Goal: Information Seeking & Learning: Learn about a topic

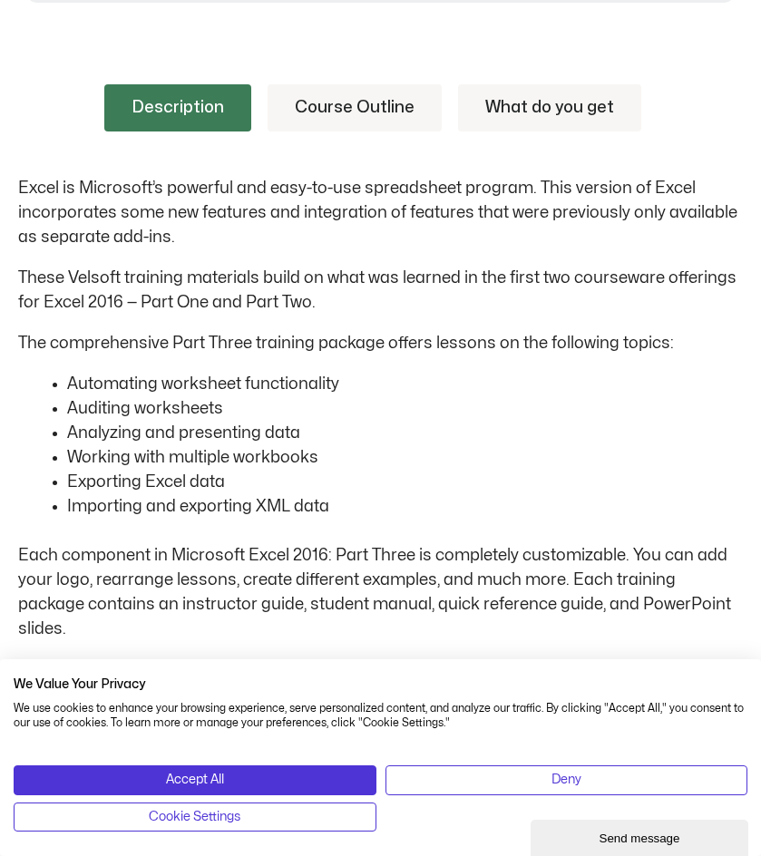
scroll to position [726, 0]
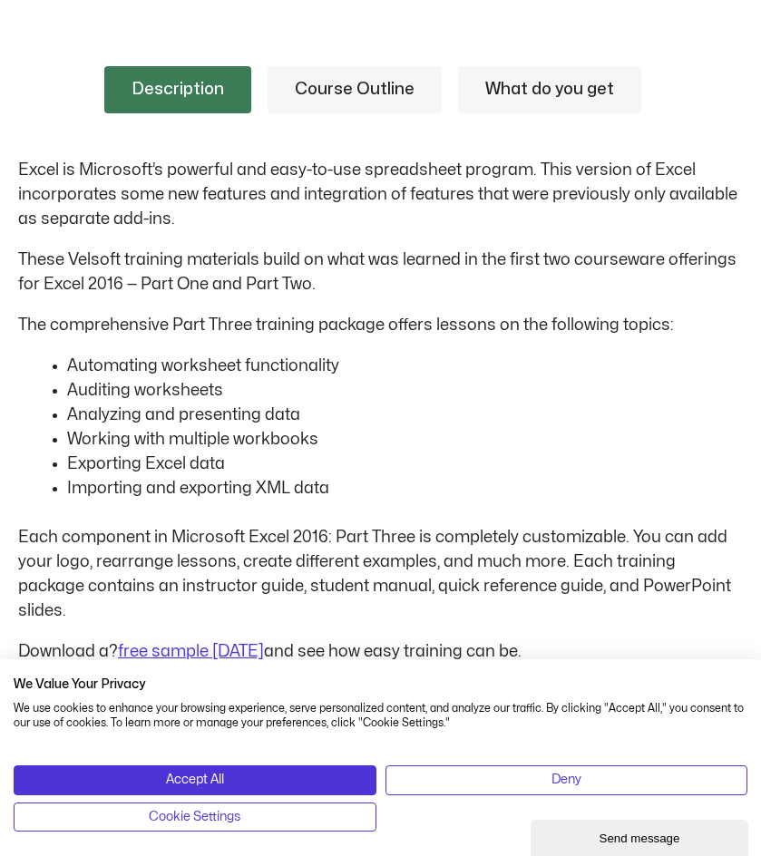
drag, startPoint x: 575, startPoint y: 648, endPoint x: 696, endPoint y: 580, distance: 138.5
click at [576, 648] on div "| We Value Your Privacy We use cookies to enhance your browsing experience, ser…" at bounding box center [380, 747] width 761 height 219
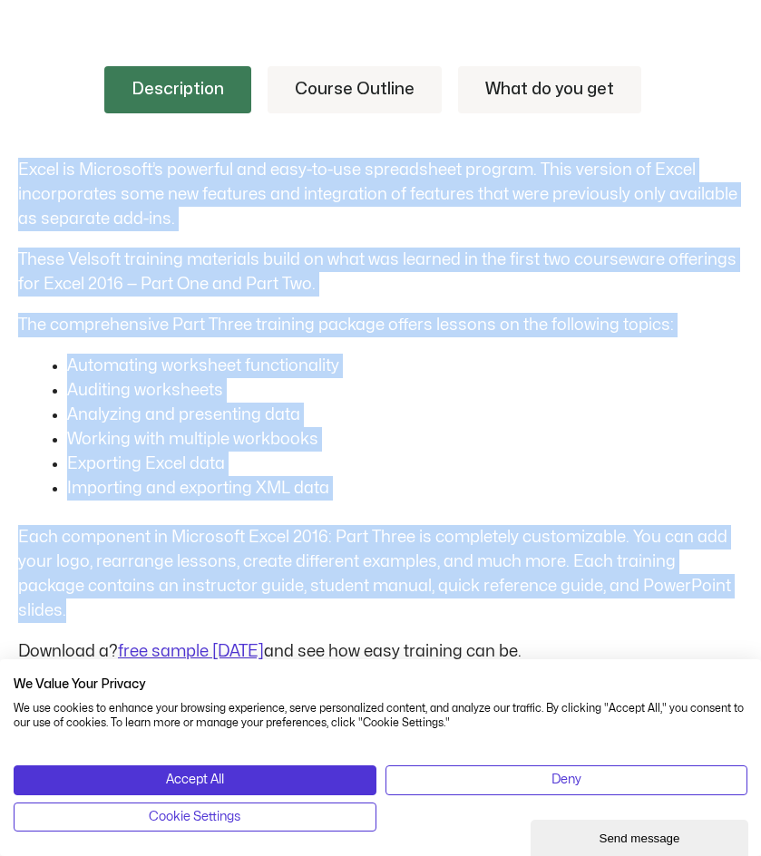
drag, startPoint x: 713, startPoint y: 592, endPoint x: 9, endPoint y: 164, distance: 823.9
click at [9, 164] on div "Description Course Outline What do you get Excel is Microsoft’s powerful and ea…" at bounding box center [380, 649] width 761 height 1274
copy div "Excel is Microsoft’s powerful and easy-to-use spreadsheet program. This version…"
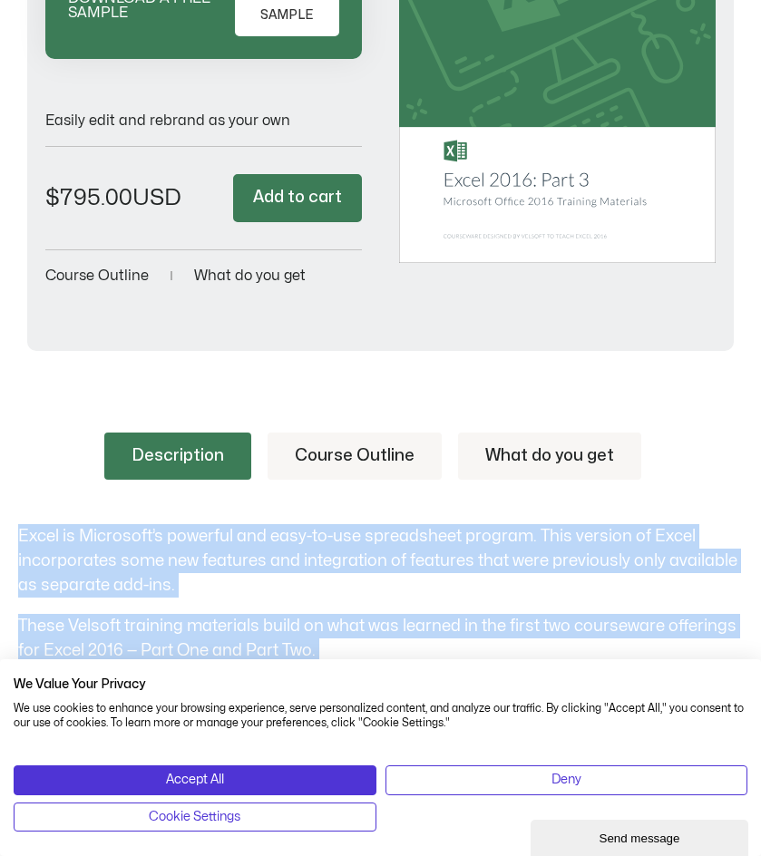
scroll to position [272, 0]
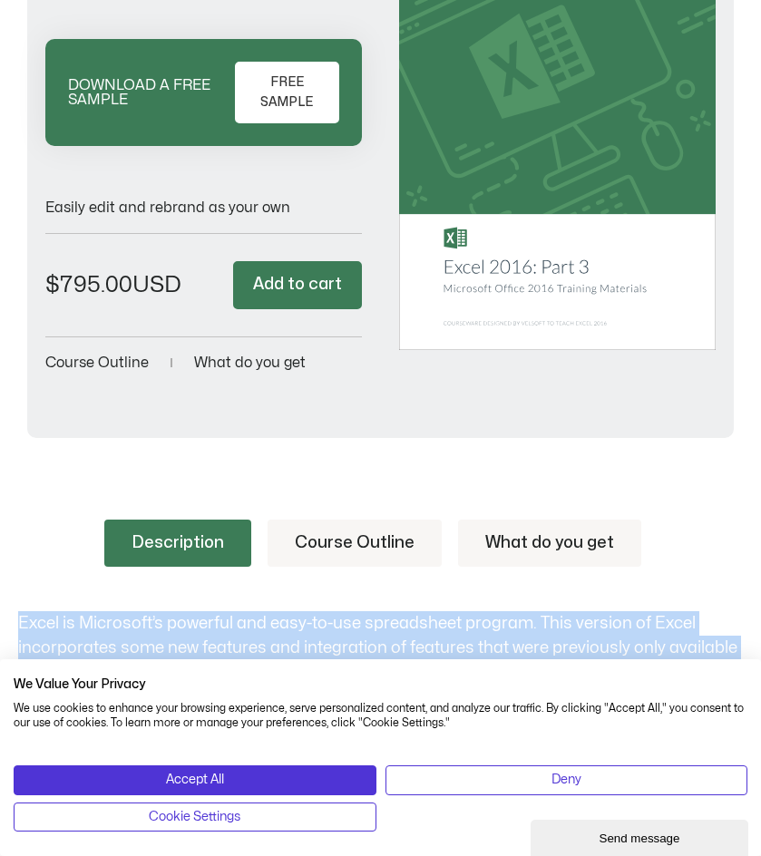
click at [393, 439] on div "Fully Customizable Courseware For Trainers Microsoft Excel 2016: Part Three DOW…" at bounding box center [380, 155] width 761 height 622
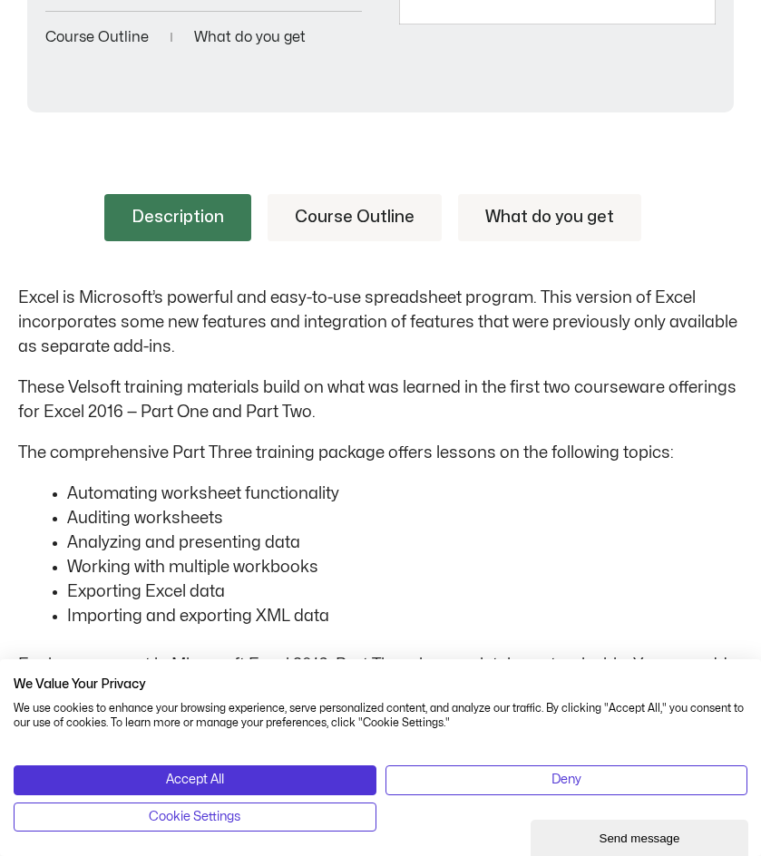
scroll to position [507, 0]
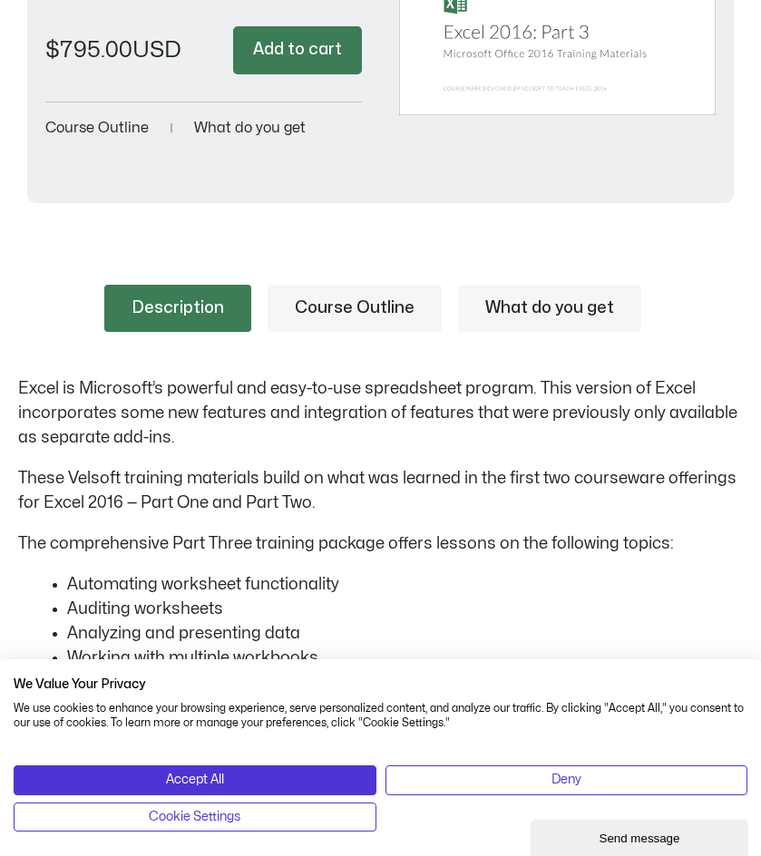
drag, startPoint x: 307, startPoint y: 302, endPoint x: 343, endPoint y: 426, distance: 129.5
click at [307, 304] on link "Course Outline" at bounding box center [355, 308] width 174 height 47
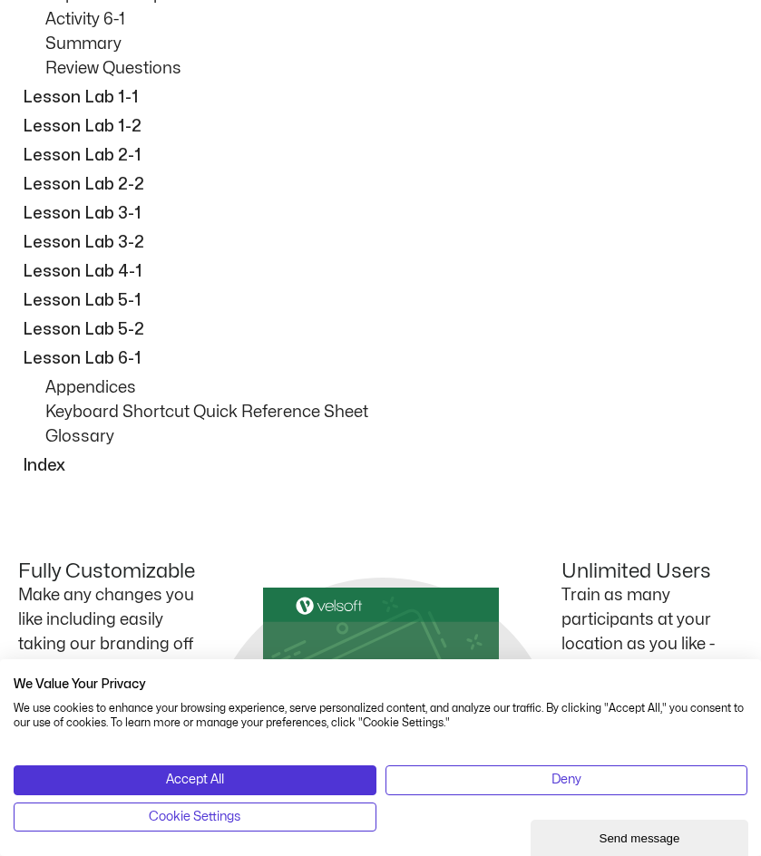
scroll to position [3591, 0]
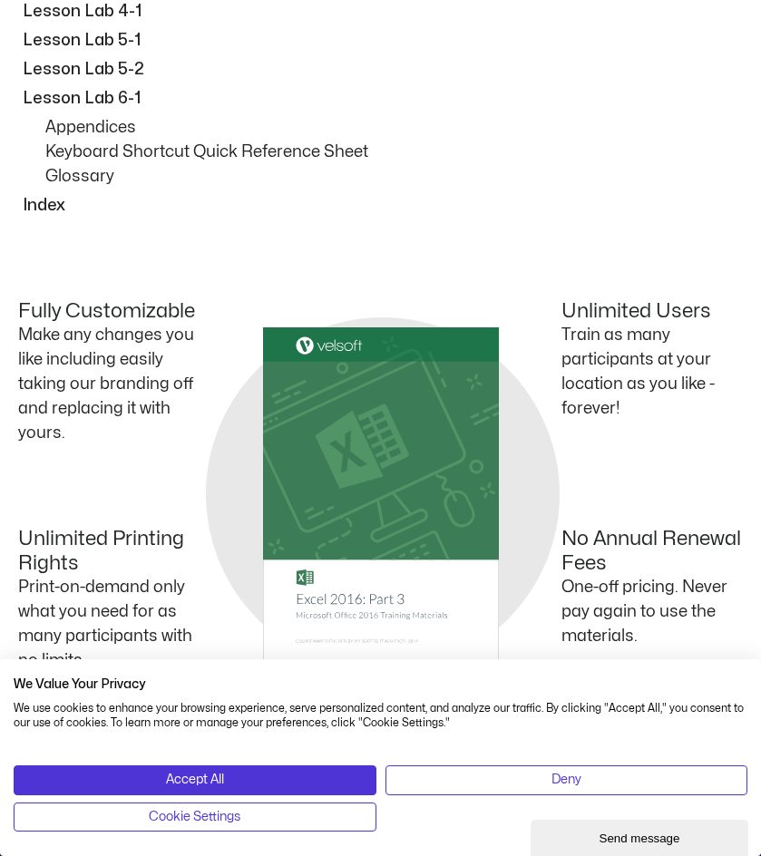
click at [407, 88] on p "Lesson Lab 6-1" at bounding box center [381, 98] width 716 height 24
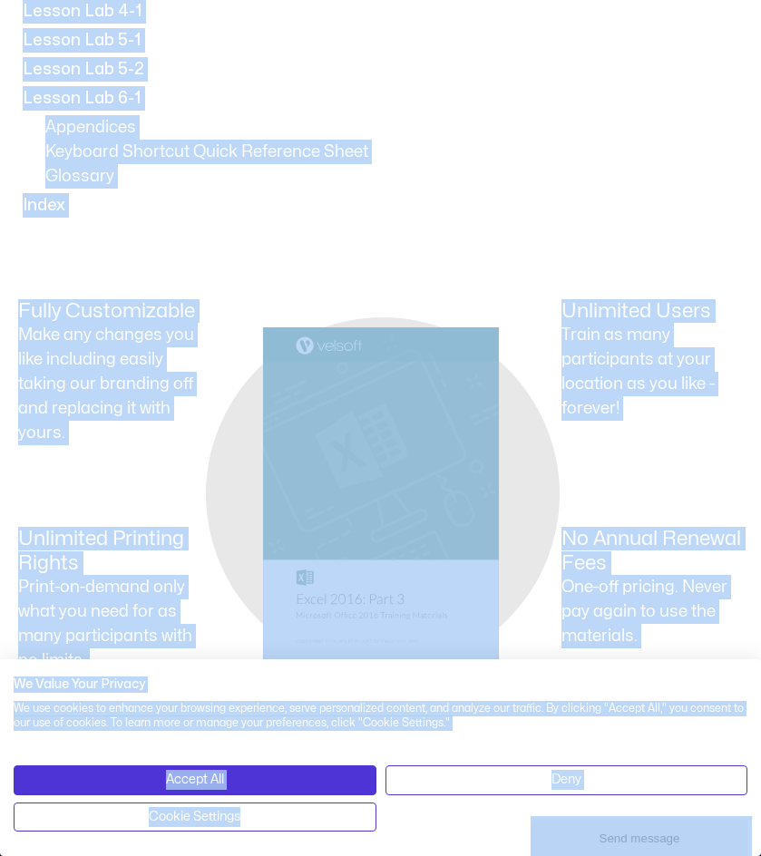
copy body "Skip to content Products All Products Content ILT Courseware Storyline 360 Cour…"
drag, startPoint x: 418, startPoint y: 80, endPoint x: 422, endPoint y: 173, distance: 93.5
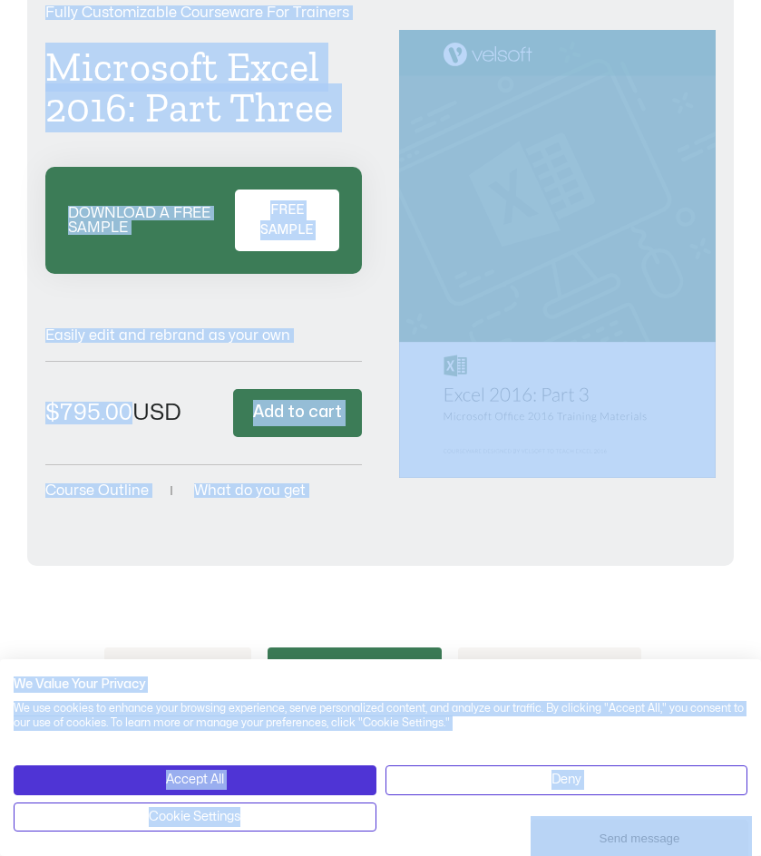
click at [349, 581] on div "Fully Customizable Courseware For Trainers Microsoft Excel 2016: Part Three DOW…" at bounding box center [380, 283] width 761 height 622
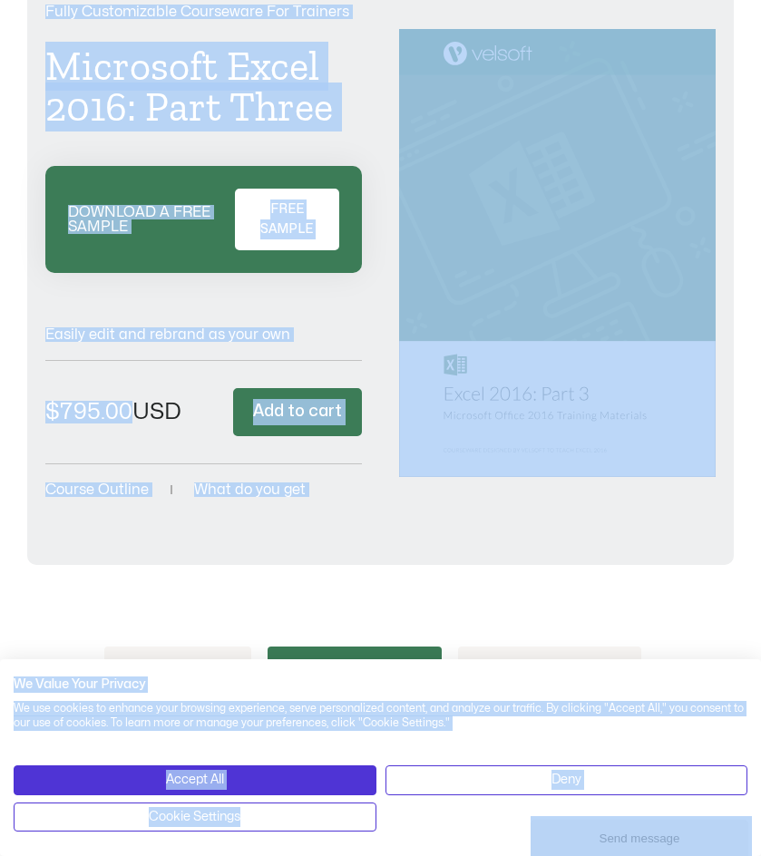
scroll to position [598, 0]
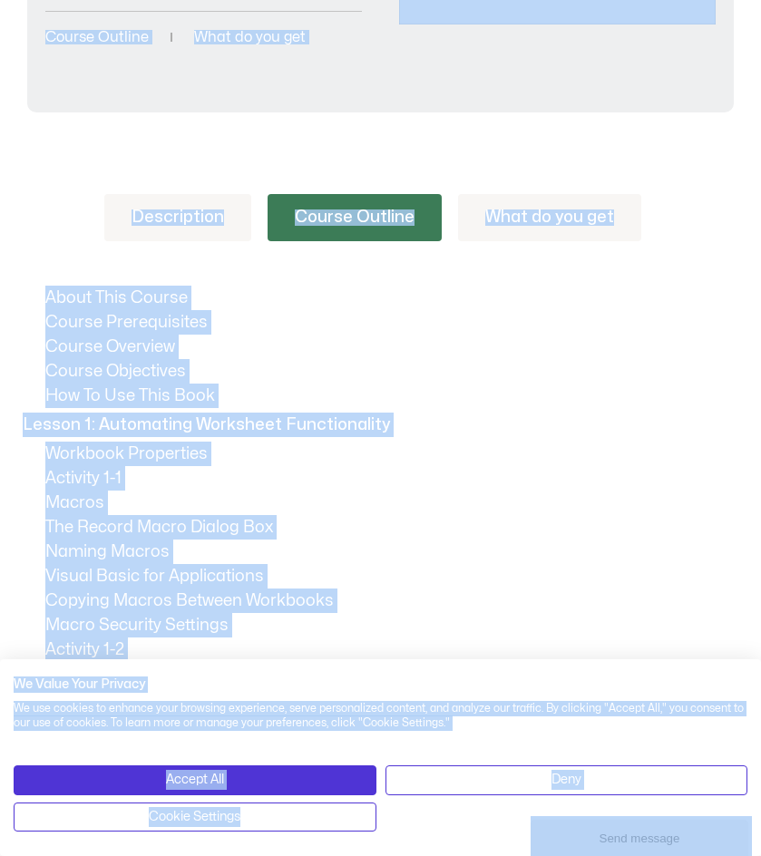
click at [435, 430] on p "Lesson 1: Automating Worksheet Functionality" at bounding box center [381, 425] width 716 height 24
click at [506, 478] on p "Activity 1-1" at bounding box center [394, 478] width 698 height 24
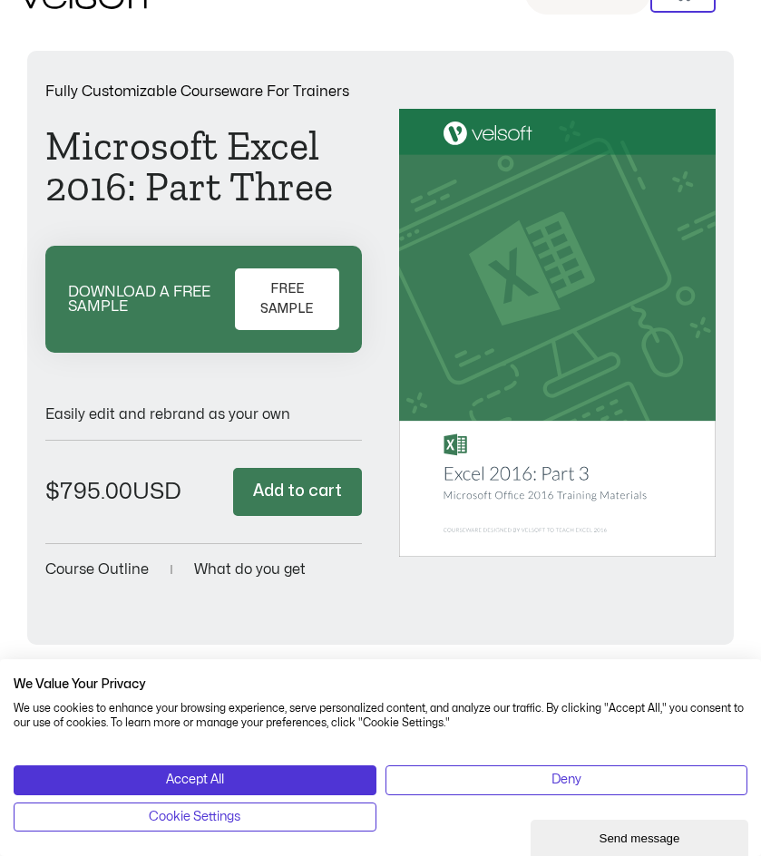
scroll to position [0, 0]
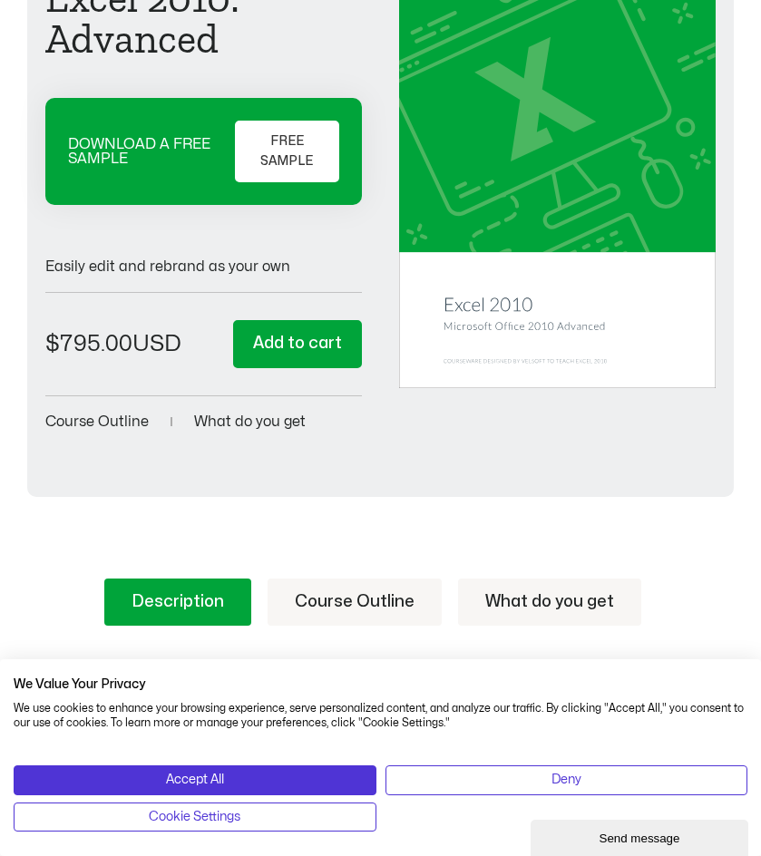
scroll to position [91, 0]
